Goal: Find specific page/section

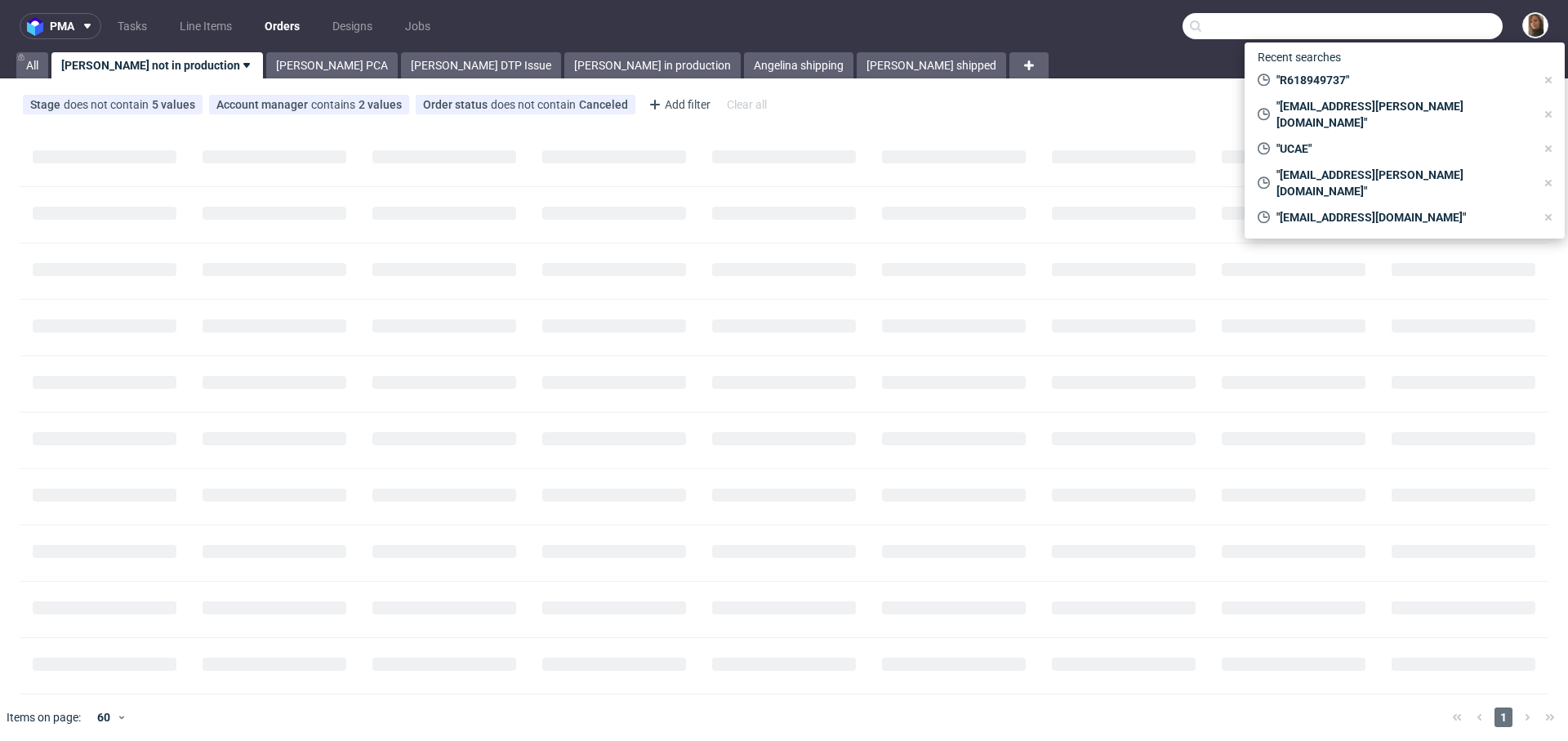
click at [1434, 31] on input "text" at bounding box center [1343, 26] width 321 height 26
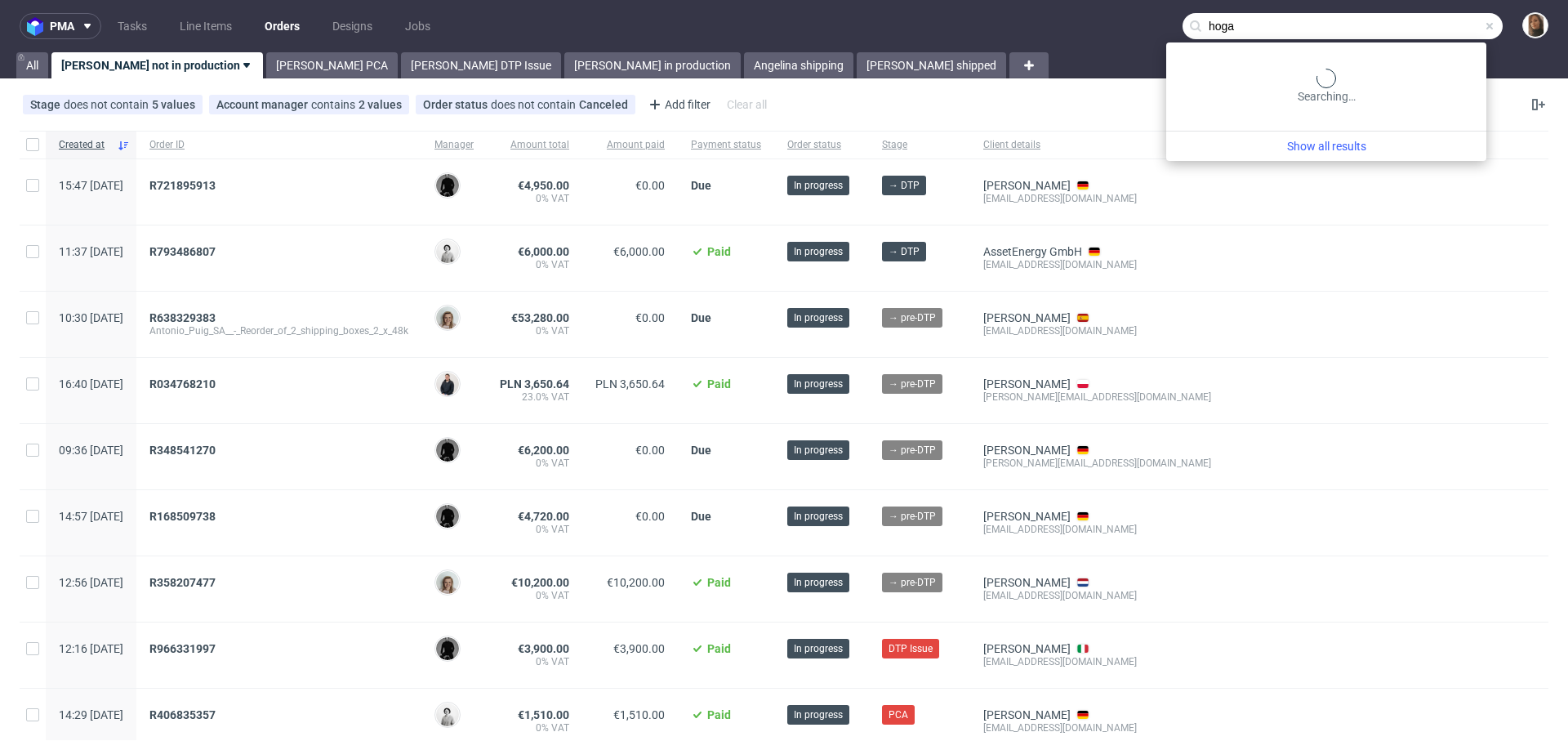
type input "hoga"
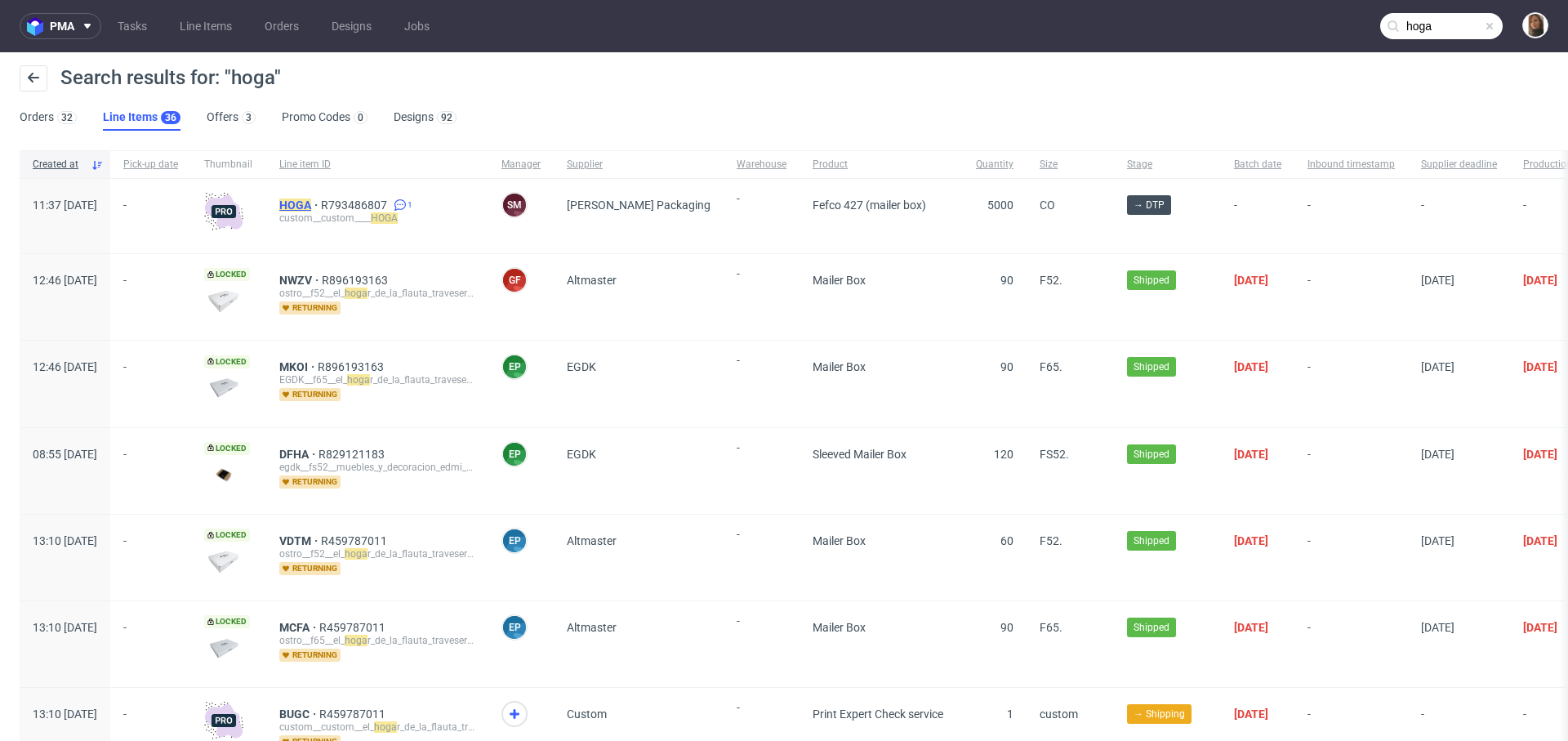
click at [312, 205] on mark "HOGA" at bounding box center [296, 204] width 32 height 13
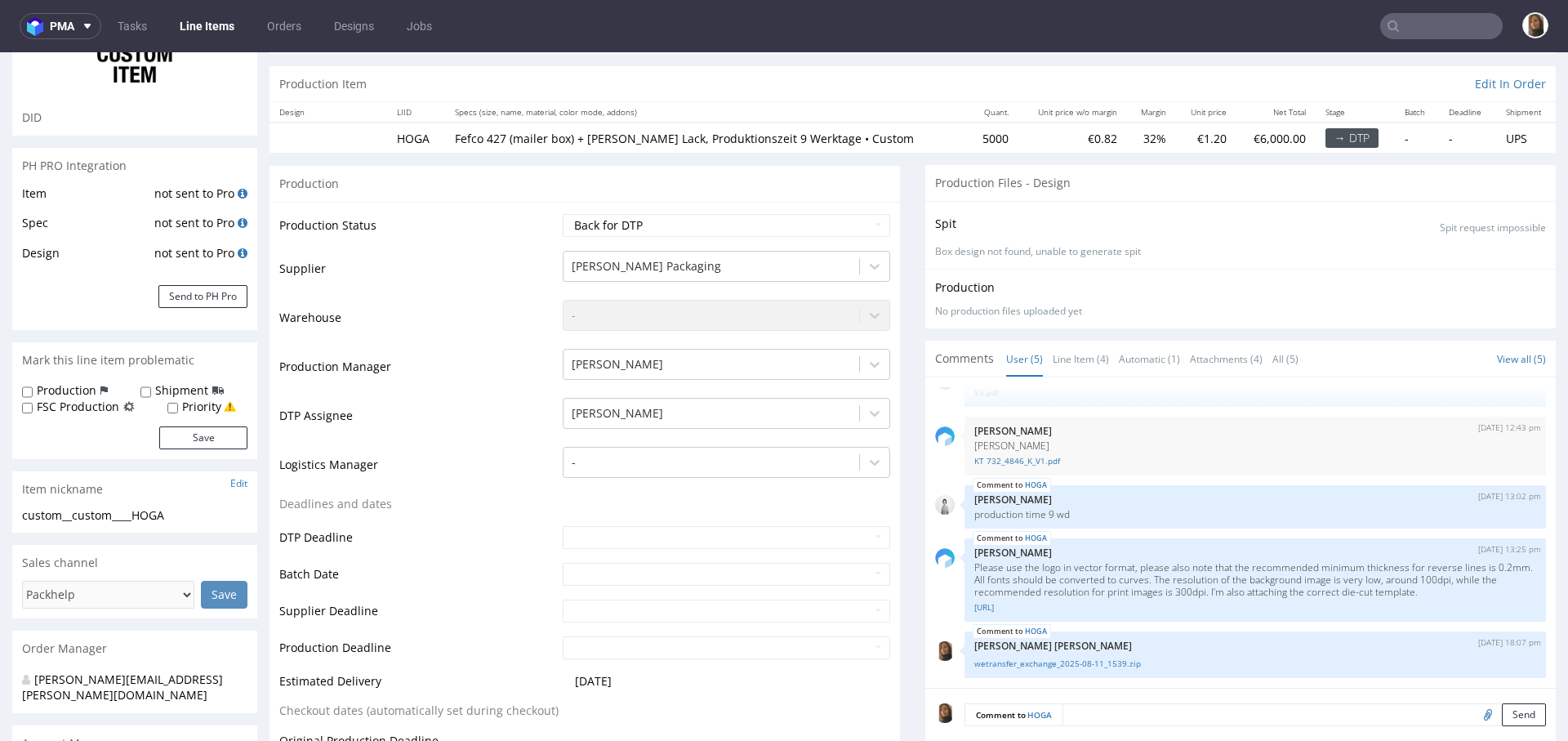
scroll to position [358, 0]
